Goal: Connect with others: Connect with others

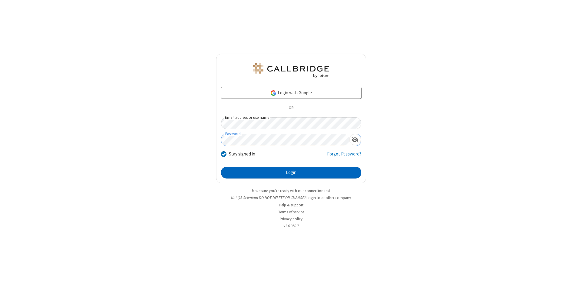
click at [291, 173] on button "Login" at bounding box center [291, 173] width 140 height 12
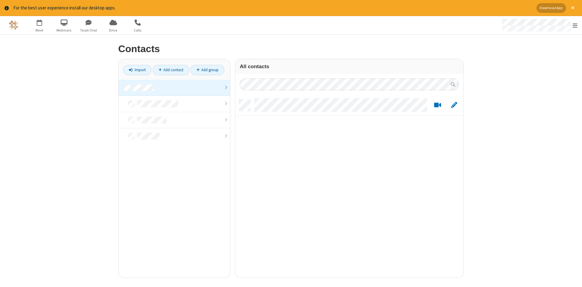
scroll to position [183, 228]
click at [174, 88] on link at bounding box center [175, 88] width 112 height 16
click at [171, 70] on link "Add contact" at bounding box center [171, 70] width 37 height 10
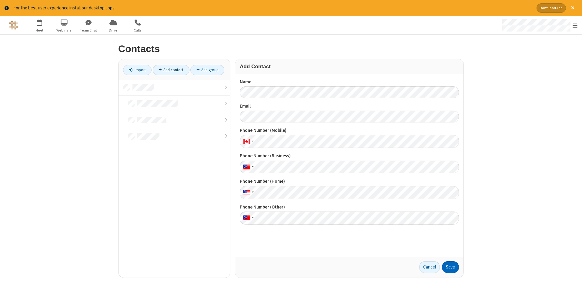
click at [450, 267] on button "Save" at bounding box center [450, 267] width 17 height 12
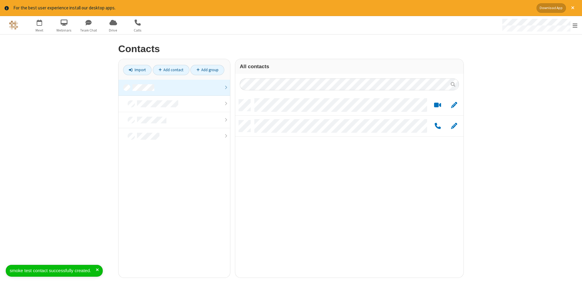
scroll to position [183, 228]
click at [171, 70] on link "Add contact" at bounding box center [171, 70] width 37 height 10
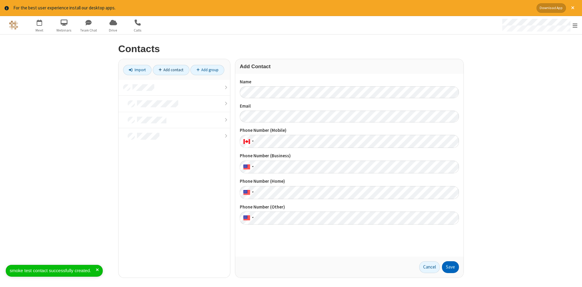
click at [450, 267] on button "Save" at bounding box center [450, 267] width 17 height 12
